Goal: Task Accomplishment & Management: Use online tool/utility

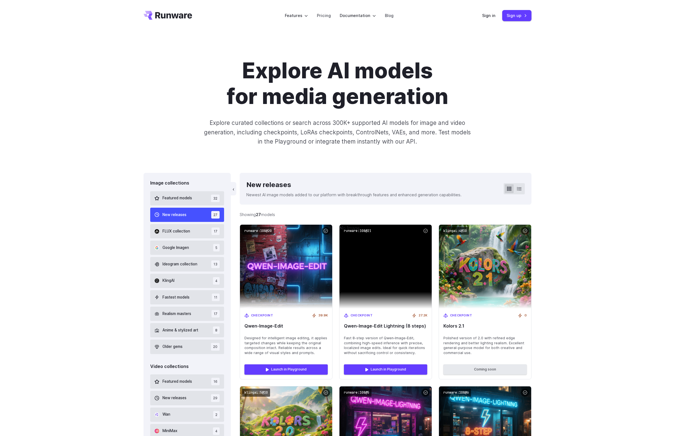
click at [183, 19] on icon "Go to /" at bounding box center [168, 15] width 49 height 9
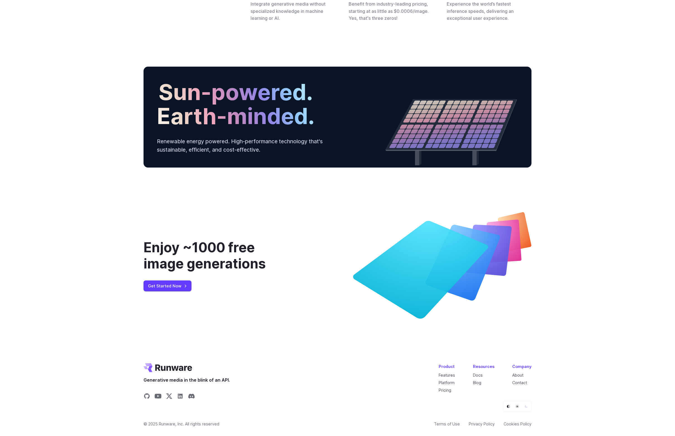
scroll to position [1937, 0]
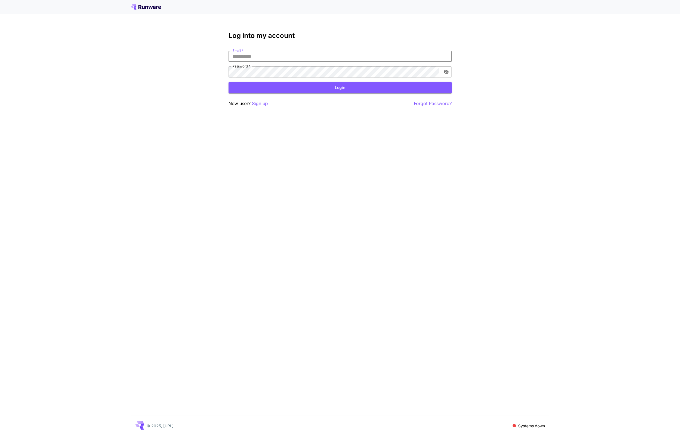
type input "**********"
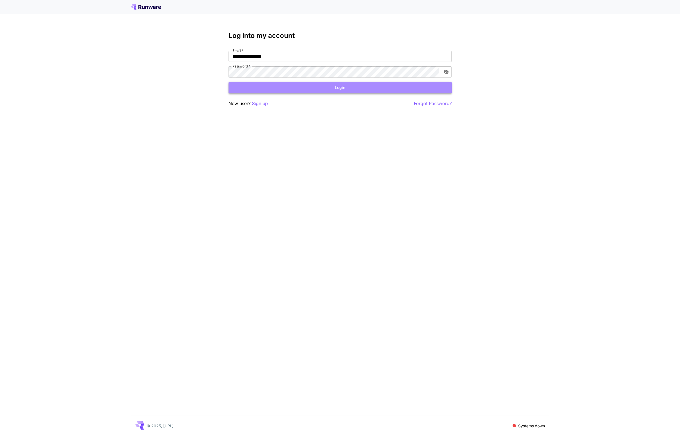
click at [361, 90] on button "Login" at bounding box center [339, 87] width 223 height 11
